Goal: Information Seeking & Learning: Learn about a topic

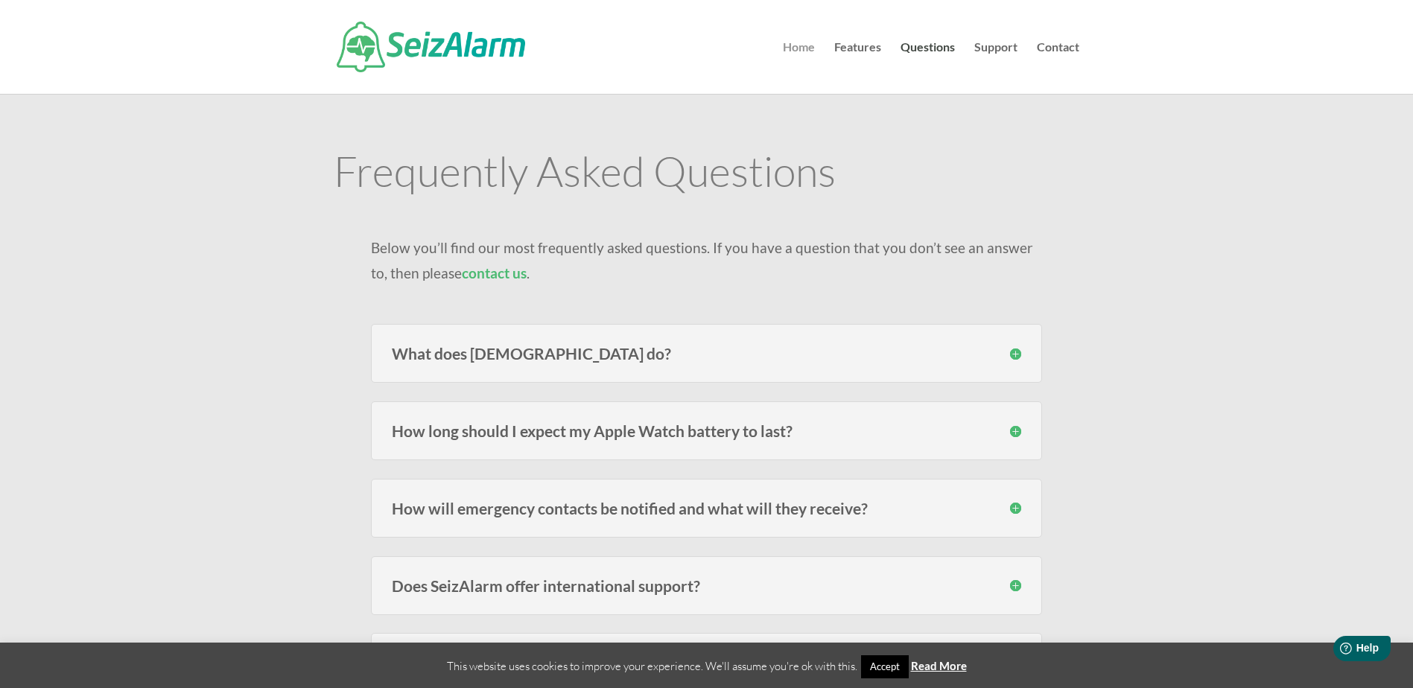
click at [806, 47] on link "Home" at bounding box center [799, 68] width 32 height 52
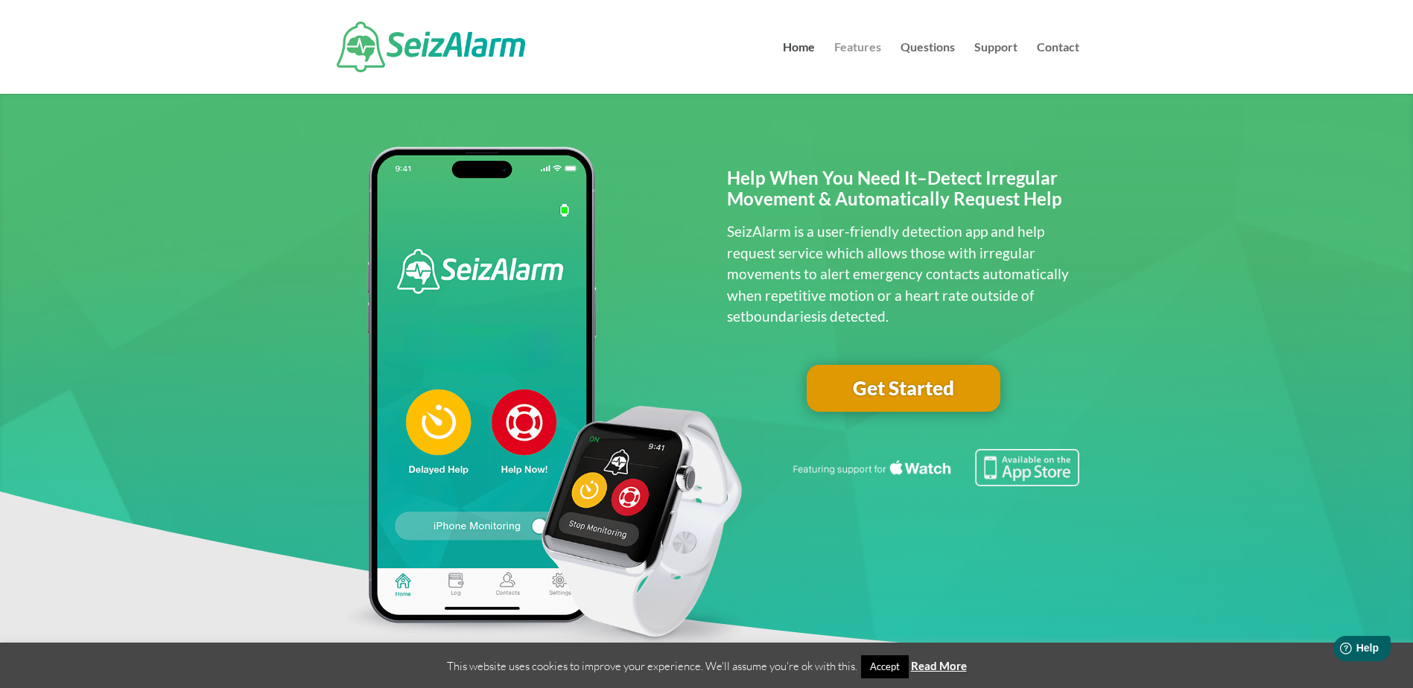
click at [852, 42] on link "Features" at bounding box center [857, 68] width 47 height 52
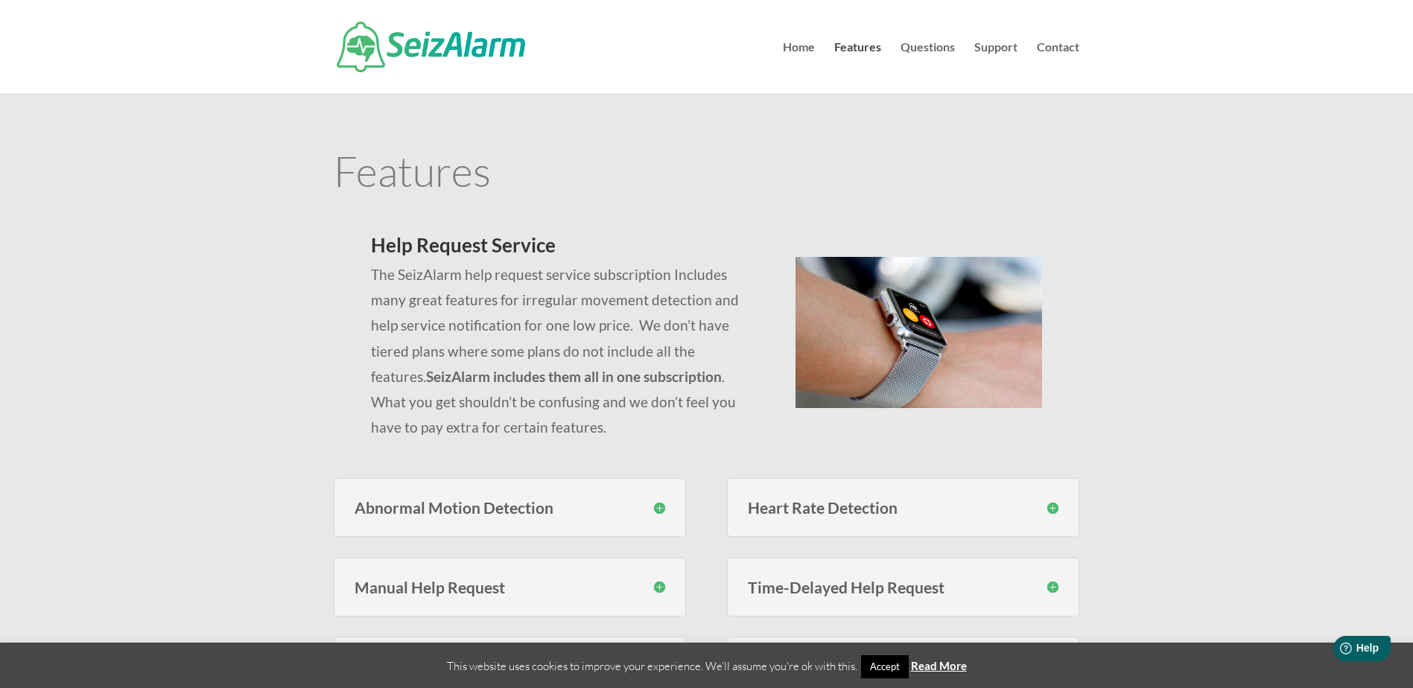
click at [1051, 508] on h3 "Heart Rate Detection" at bounding box center [903, 508] width 311 height 16
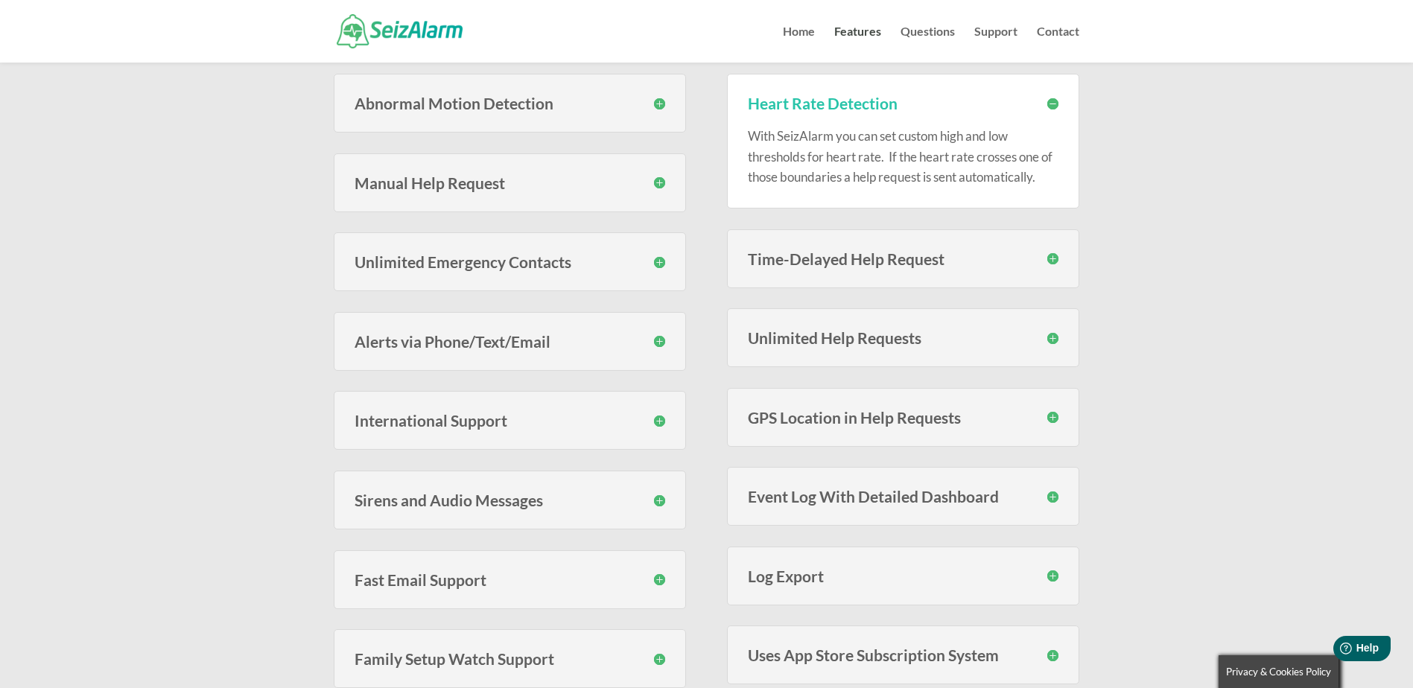
scroll to position [447, 0]
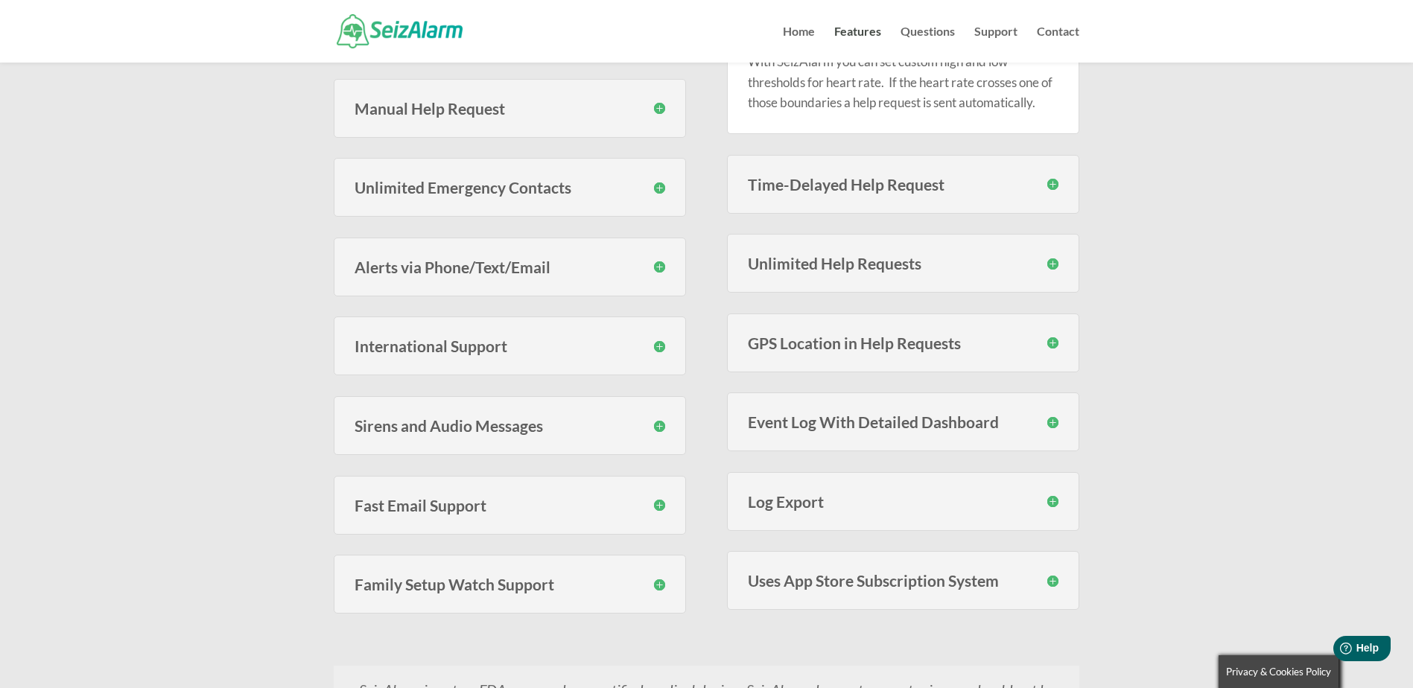
click at [660, 424] on h3 "Sirens and Audio Messages" at bounding box center [510, 426] width 311 height 16
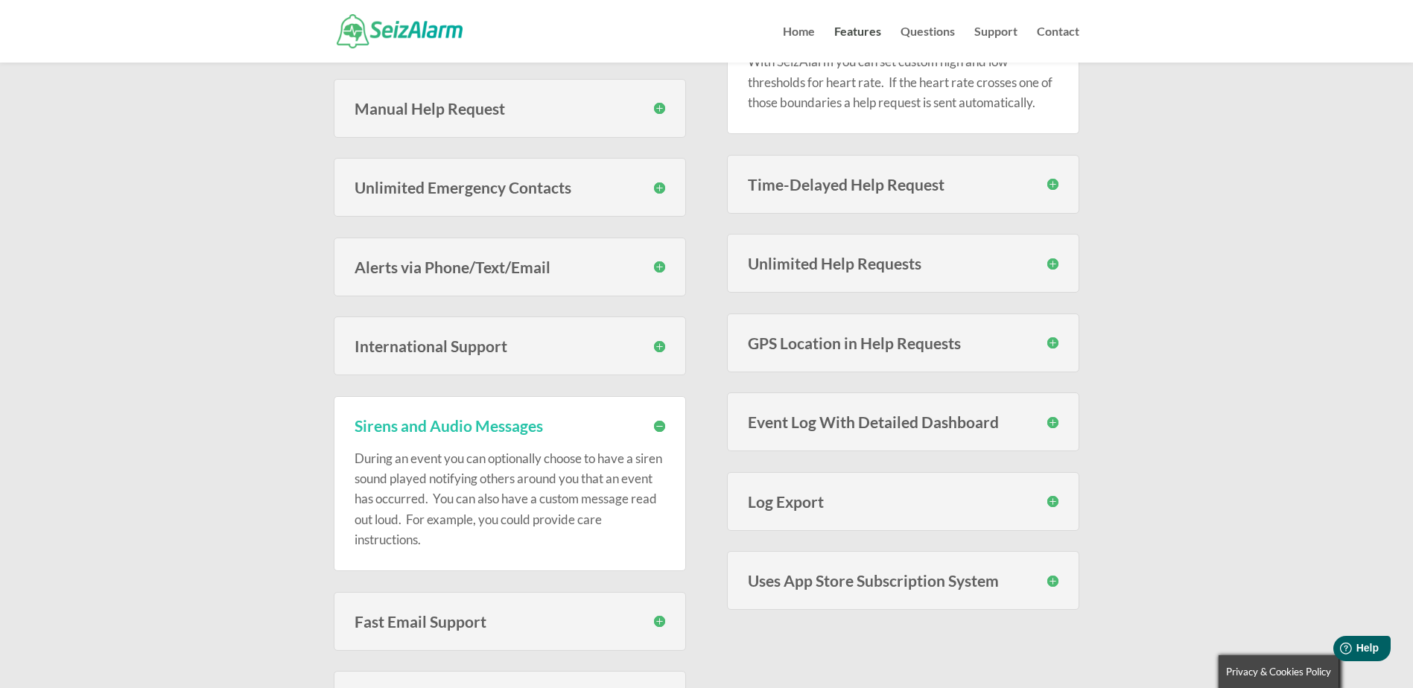
scroll to position [596, 0]
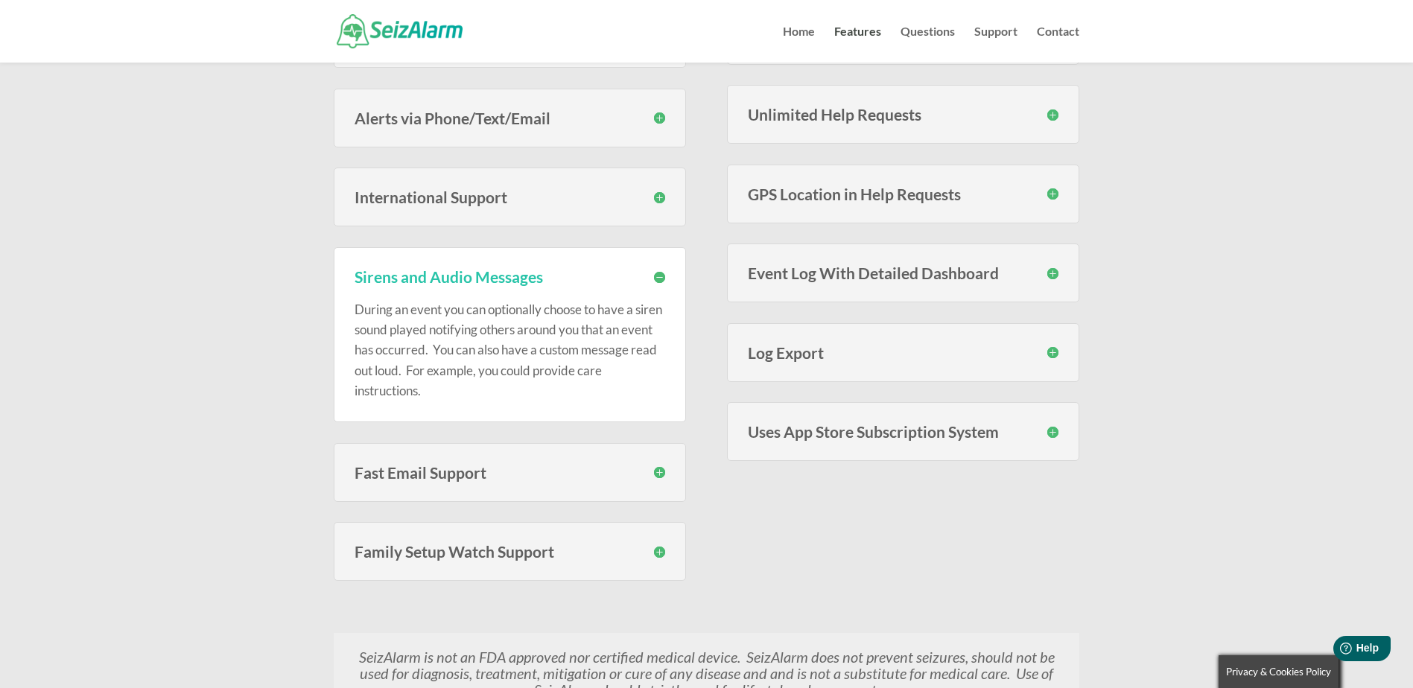
click at [624, 552] on h3 "Family Setup Watch Support" at bounding box center [510, 552] width 311 height 16
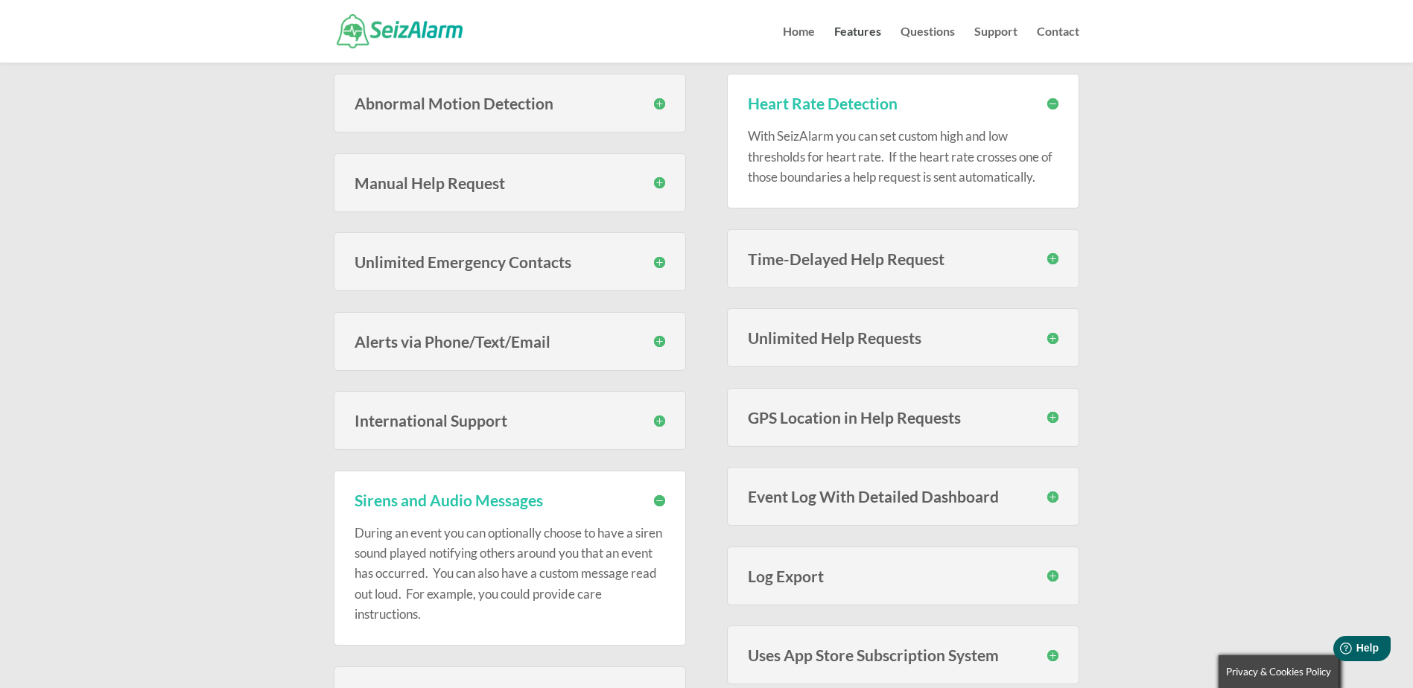
scroll to position [298, 0]
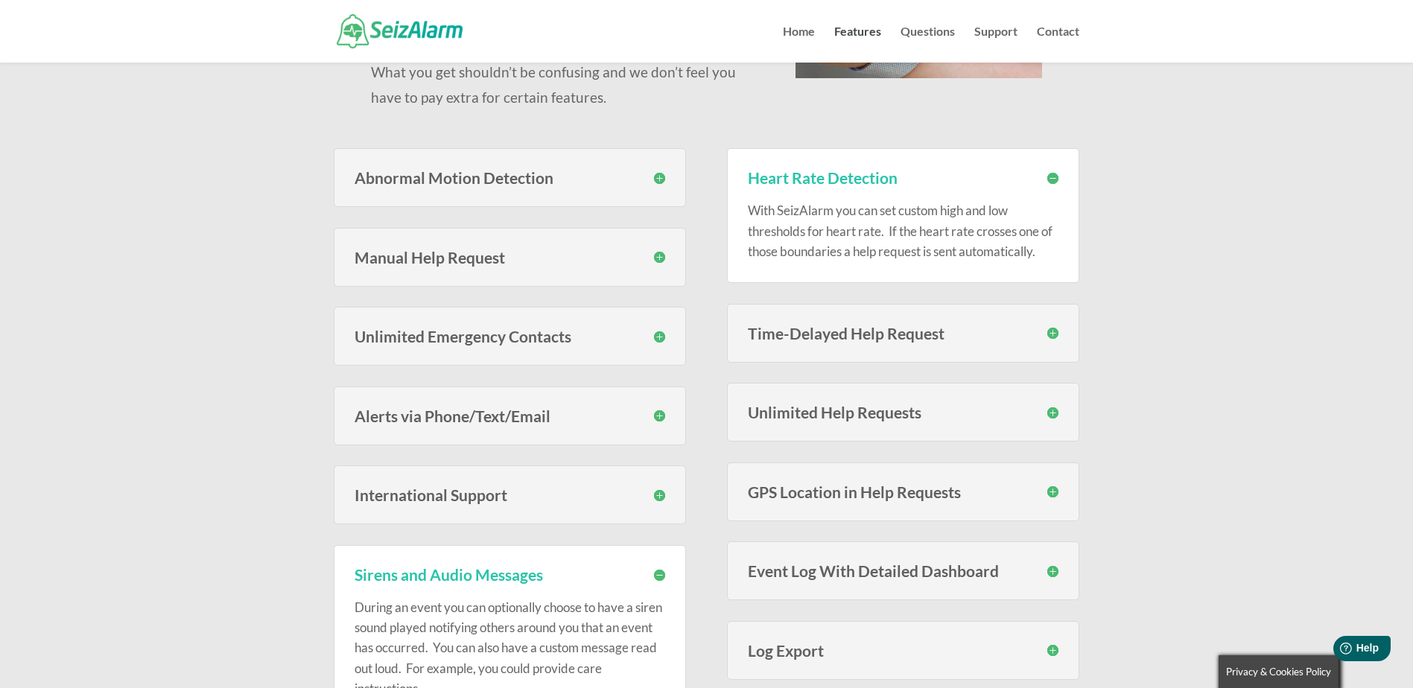
click at [664, 175] on h3 "Abnormal Motion Detection" at bounding box center [510, 178] width 311 height 16
